Goal: Check status: Check status

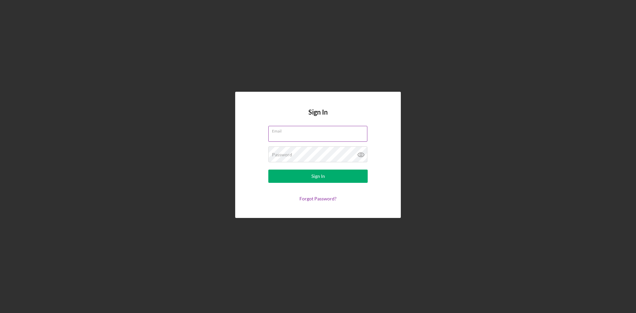
click at [291, 134] on input "Email" at bounding box center [317, 134] width 99 height 16
type input "[EMAIL_ADDRESS][DOMAIN_NAME]"
click at [318, 175] on div "Sign In" at bounding box center [318, 176] width 14 height 13
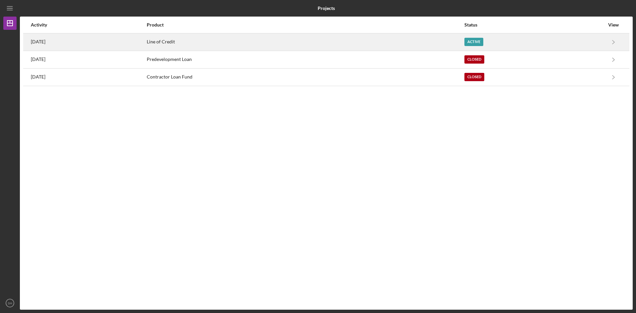
click at [211, 38] on div "Line of Credit" at bounding box center [305, 42] width 317 height 17
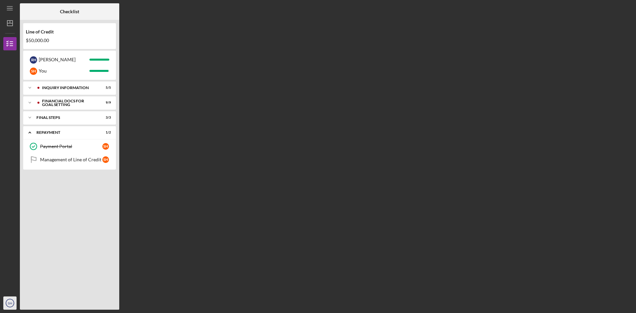
click at [12, 306] on icon "SH" at bounding box center [9, 303] width 13 height 17
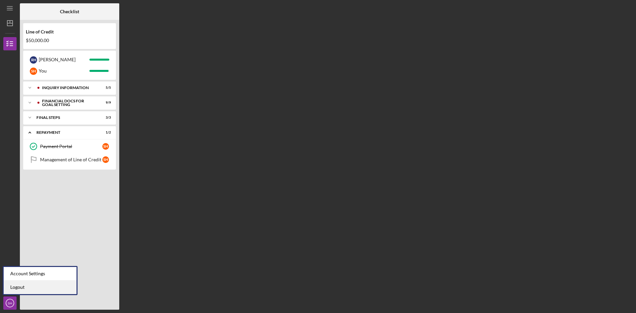
click at [17, 288] on link "Logout" at bounding box center [40, 287] width 73 height 14
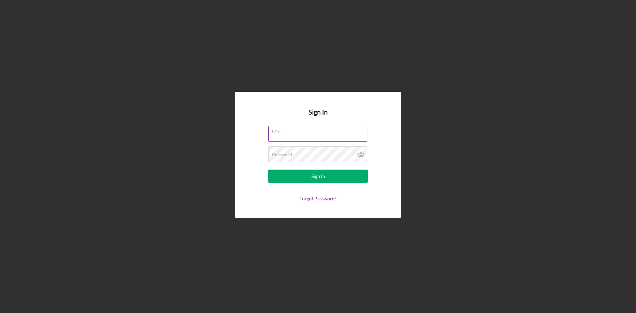
click at [278, 135] on input "Email" at bounding box center [317, 134] width 99 height 16
type input "[EMAIL_ADDRESS][DOMAIN_NAME]"
click at [288, 155] on label "Password" at bounding box center [282, 154] width 20 height 5
click at [324, 175] on div "Sign In" at bounding box center [318, 176] width 14 height 13
